Goal: Entertainment & Leisure: Consume media (video, audio)

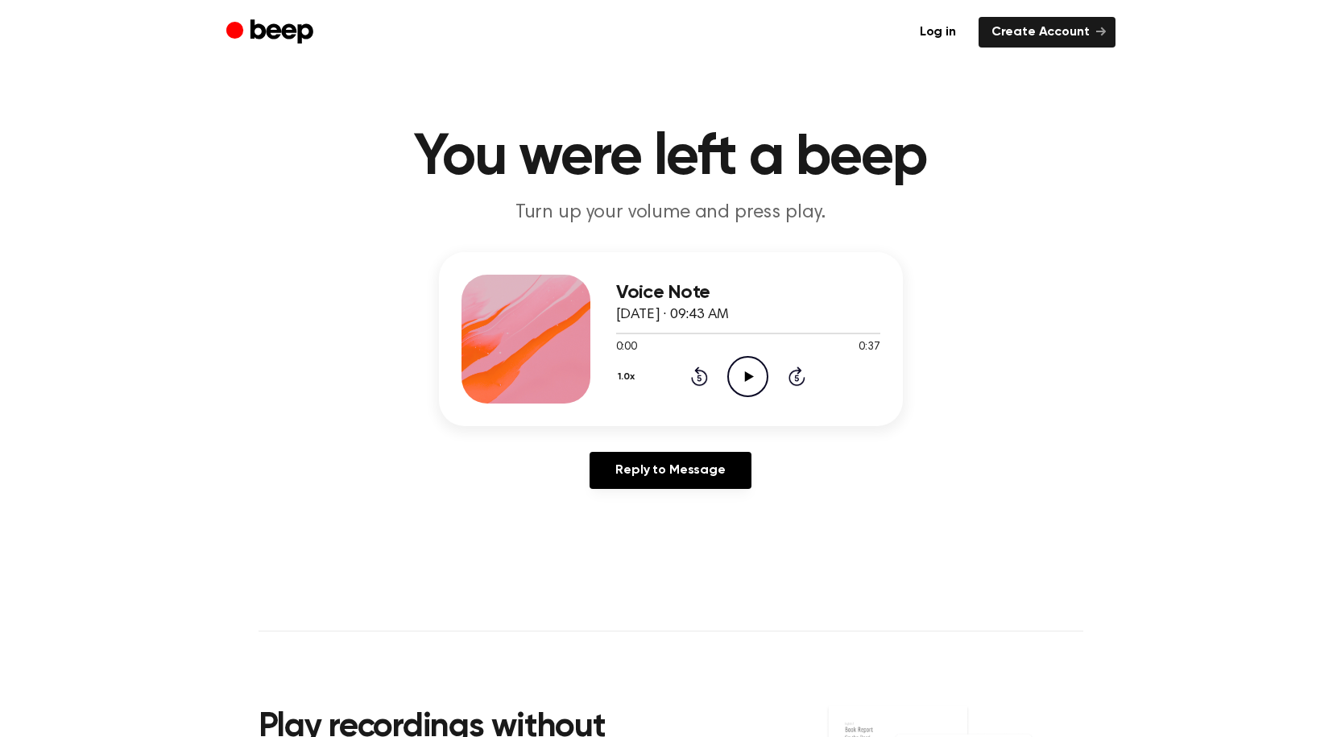
click at [754, 379] on icon "Play Audio" at bounding box center [747, 376] width 41 height 41
click at [754, 379] on icon "Pause Audio" at bounding box center [747, 376] width 41 height 41
click at [754, 379] on icon "Play Audio" at bounding box center [747, 376] width 41 height 41
click at [754, 379] on icon "Pause Audio" at bounding box center [747, 376] width 41 height 41
click at [754, 379] on icon "Play Audio" at bounding box center [747, 376] width 41 height 41
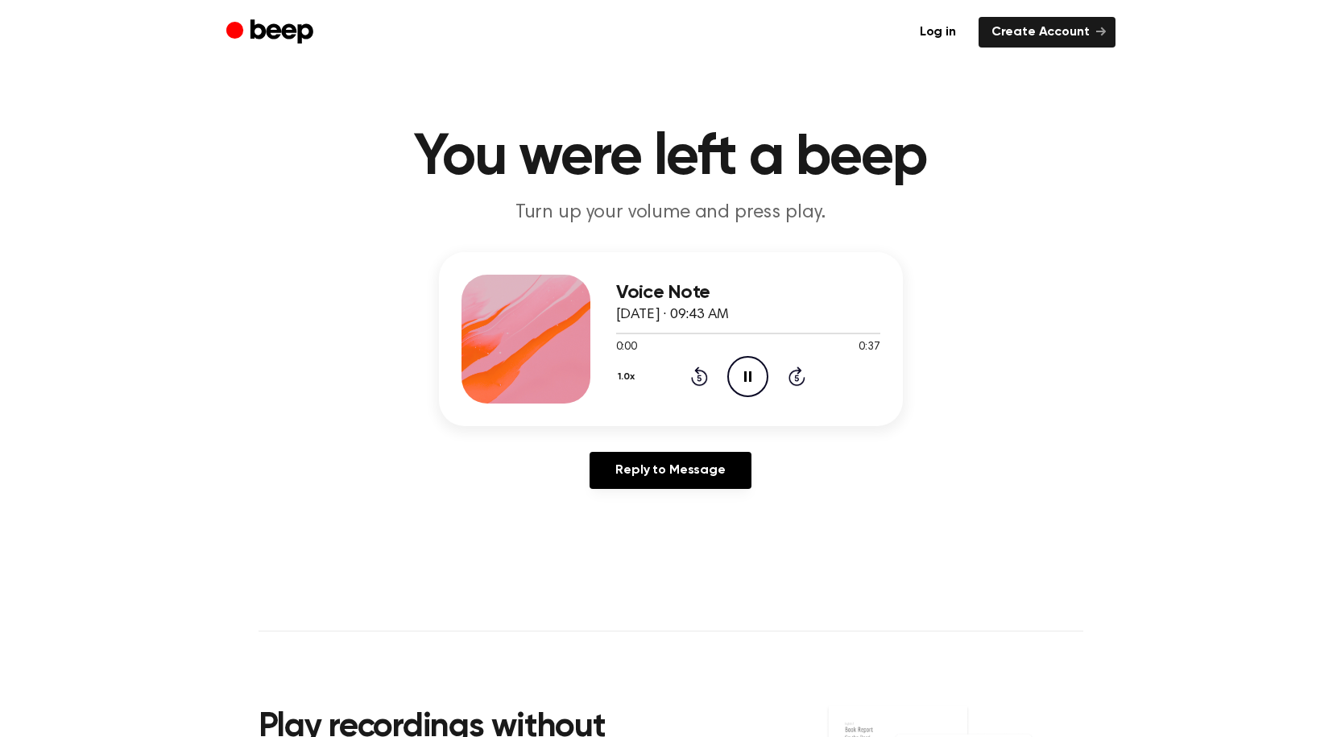
click at [754, 379] on icon "Pause Audio" at bounding box center [747, 376] width 41 height 41
click at [754, 379] on icon "Play Audio" at bounding box center [747, 376] width 41 height 41
click at [754, 379] on icon "Pause Audio" at bounding box center [747, 376] width 41 height 41
